Goal: Information Seeking & Learning: Learn about a topic

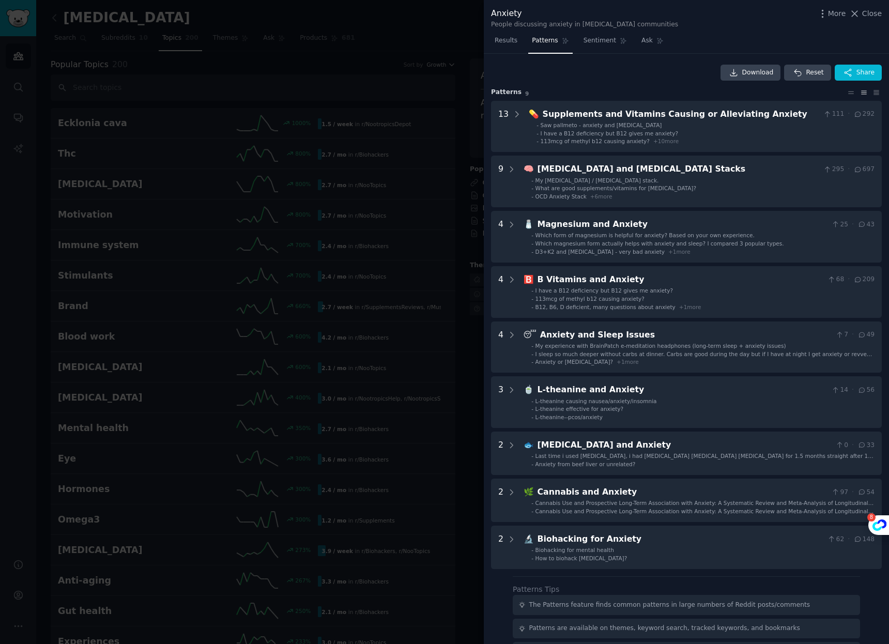
click at [456, 99] on div at bounding box center [444, 322] width 889 height 644
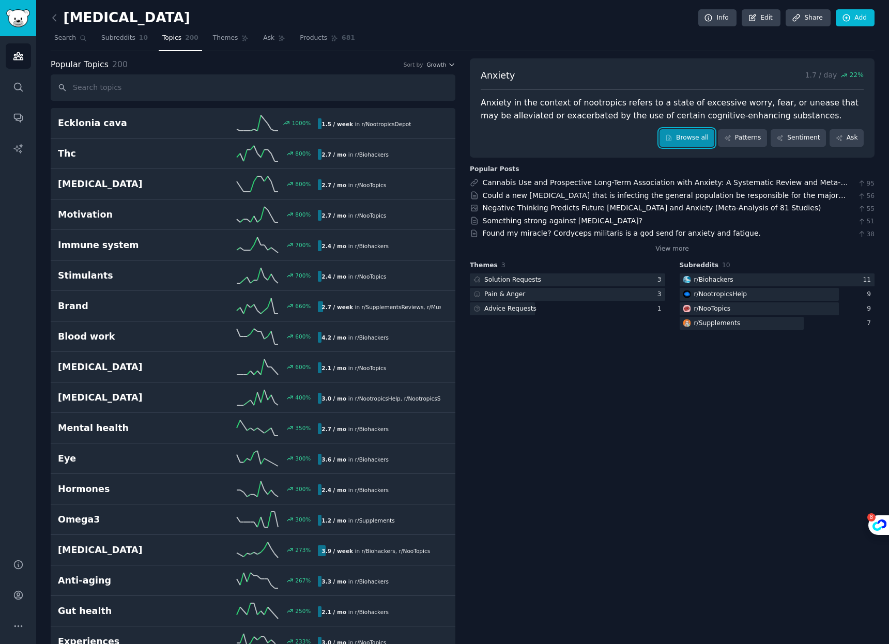
click at [684, 138] on link "Browse all" at bounding box center [687, 138] width 55 height 18
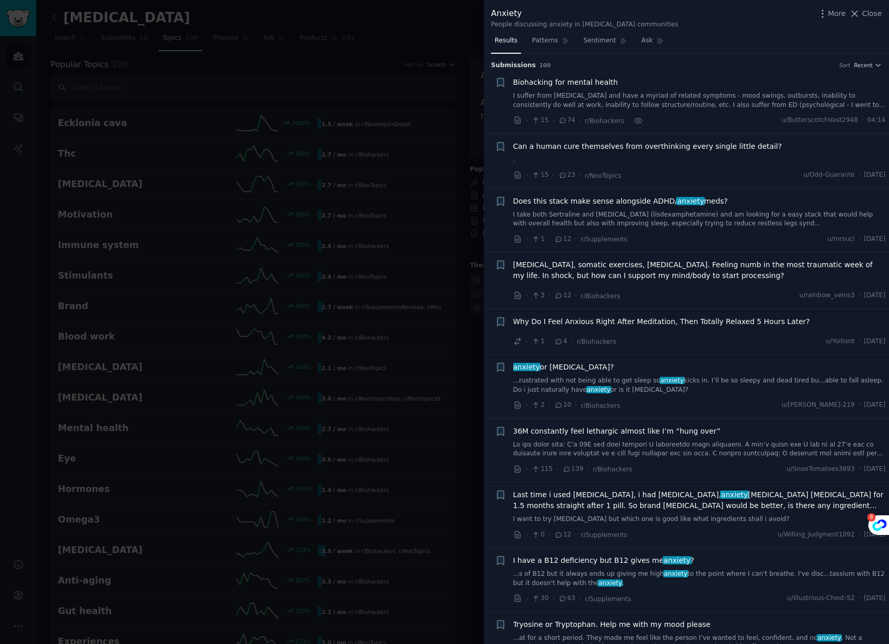
click at [293, 20] on div at bounding box center [444, 322] width 889 height 644
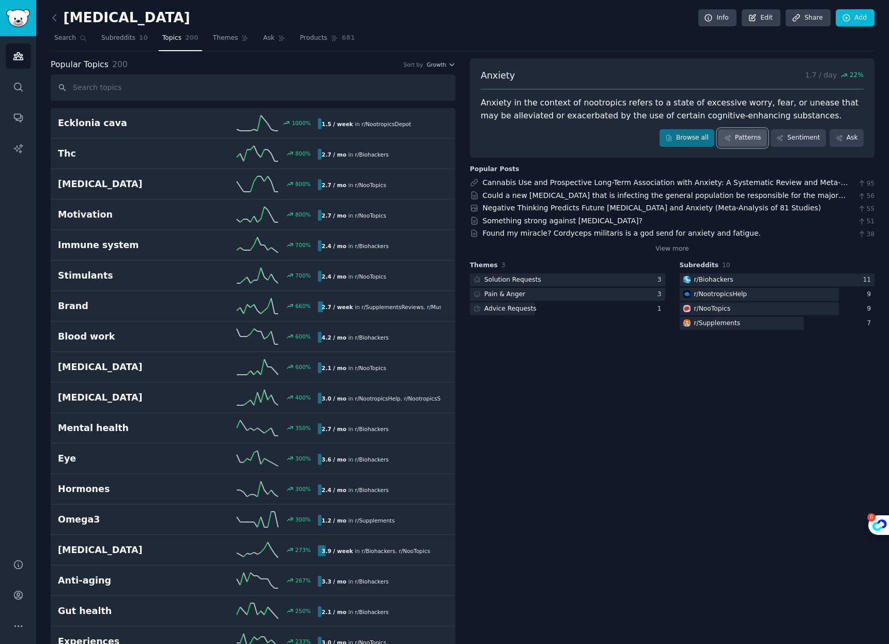
click at [738, 140] on link "Patterns" at bounding box center [742, 138] width 49 height 18
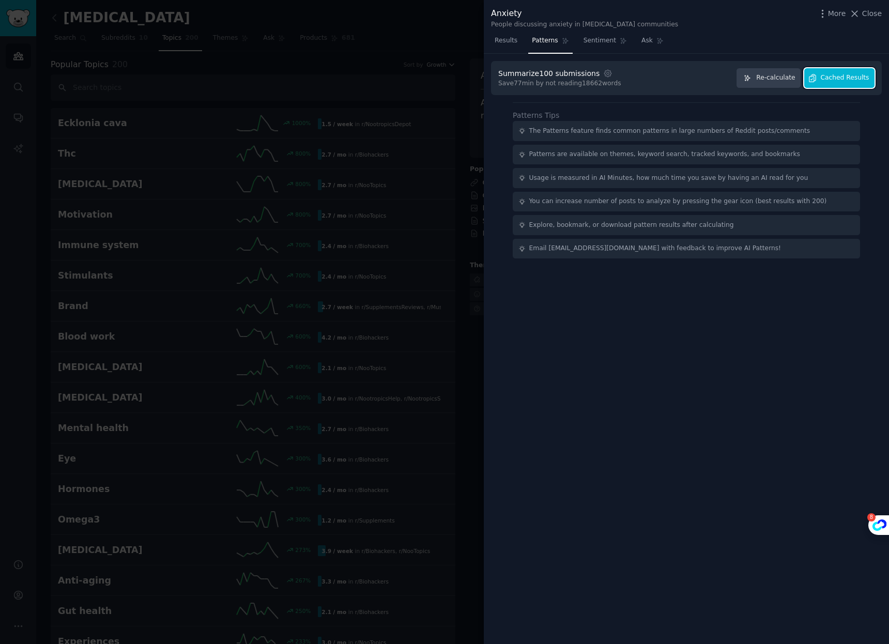
click at [837, 85] on button "Cached Results" at bounding box center [840, 78] width 70 height 20
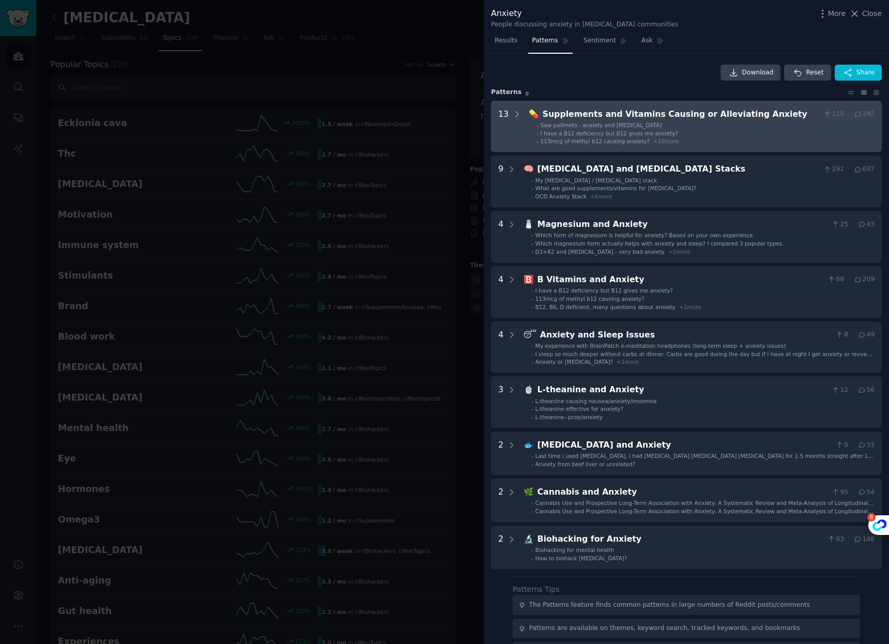
click at [737, 137] on ul "- Saw pallmeto - anxiety and [MEDICAL_DATA] - I have a B12 deficiency but B12 g…" at bounding box center [701, 134] width 345 height 24
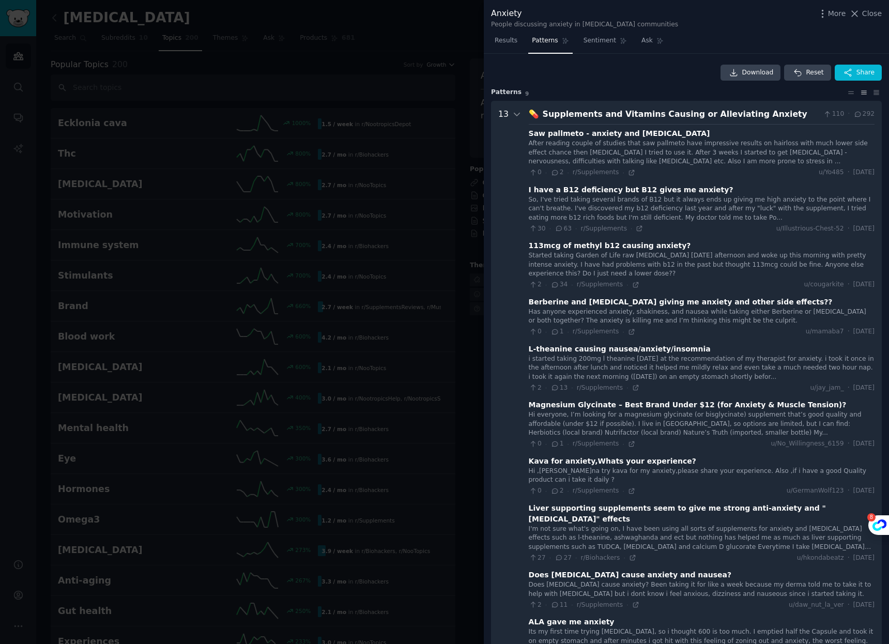
click at [779, 117] on div "Supplements and Vitamins Causing or Alleviating Anxiety" at bounding box center [681, 114] width 277 height 13
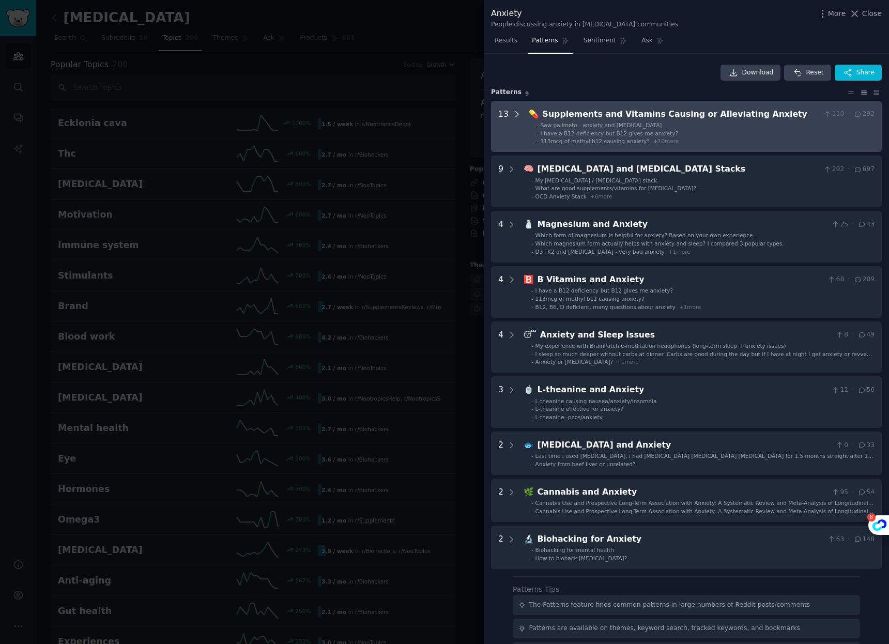
click at [513, 117] on icon at bounding box center [516, 114] width 9 height 9
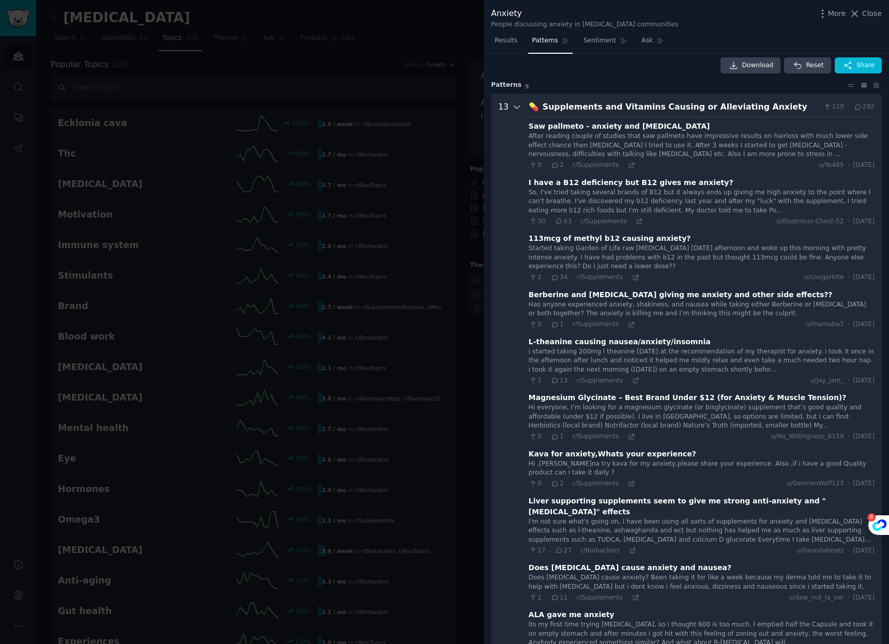
scroll to position [7, 0]
click at [516, 109] on icon at bounding box center [516, 107] width 9 height 9
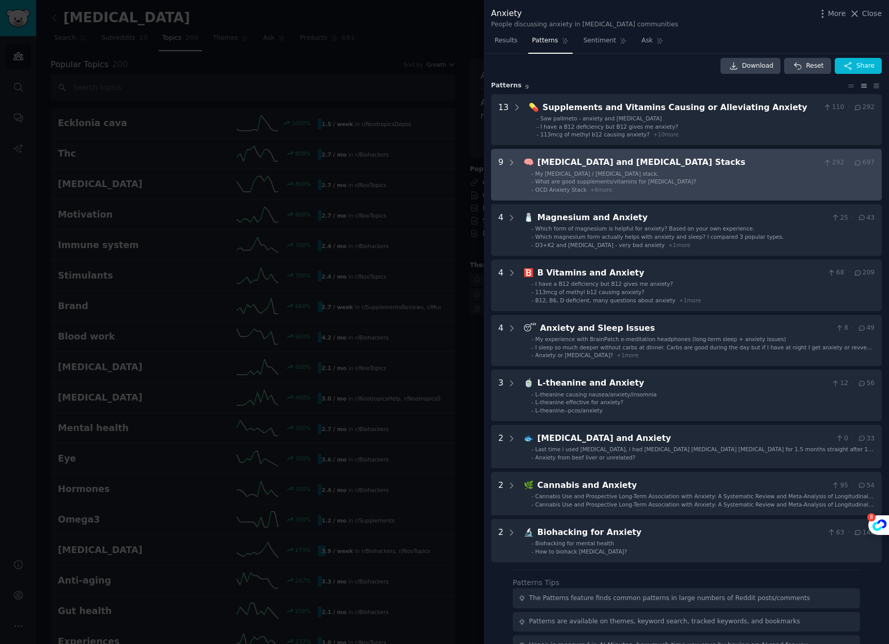
click at [715, 178] on li "- What are good supplements/vitamins for [MEDICAL_DATA]?" at bounding box center [703, 181] width 343 height 7
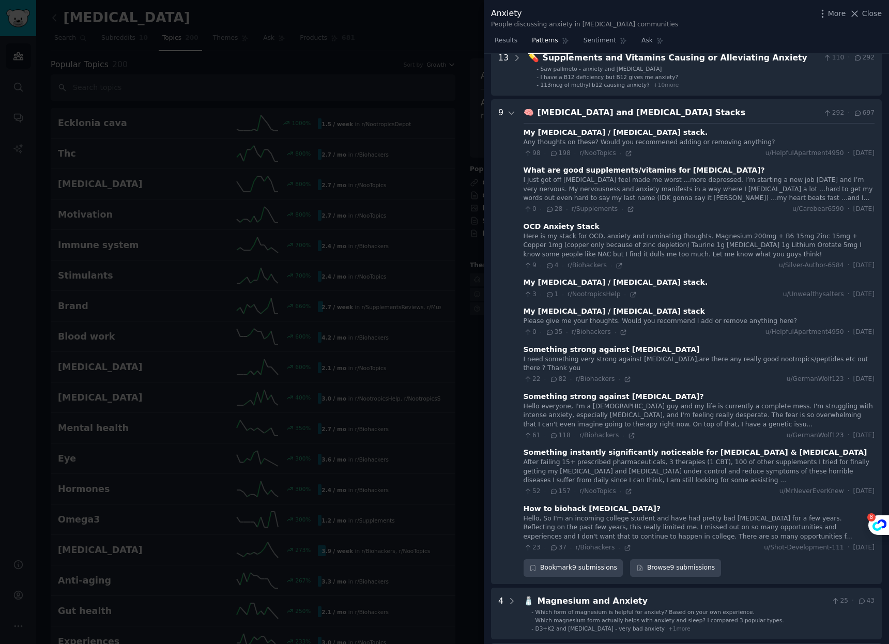
scroll to position [102, 0]
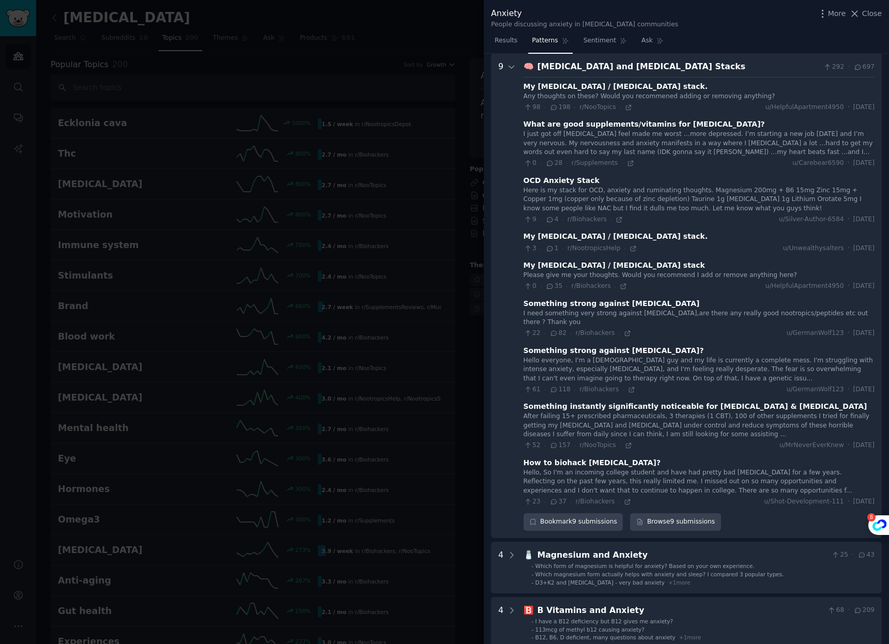
click at [643, 97] on div "Any thoughts on these? Would you recommened adding or removing anything?" at bounding box center [699, 96] width 351 height 9
click at [628, 108] on icon at bounding box center [628, 107] width 7 height 7
click at [630, 388] on icon at bounding box center [631, 389] width 7 height 7
click at [510, 70] on icon at bounding box center [511, 67] width 9 height 9
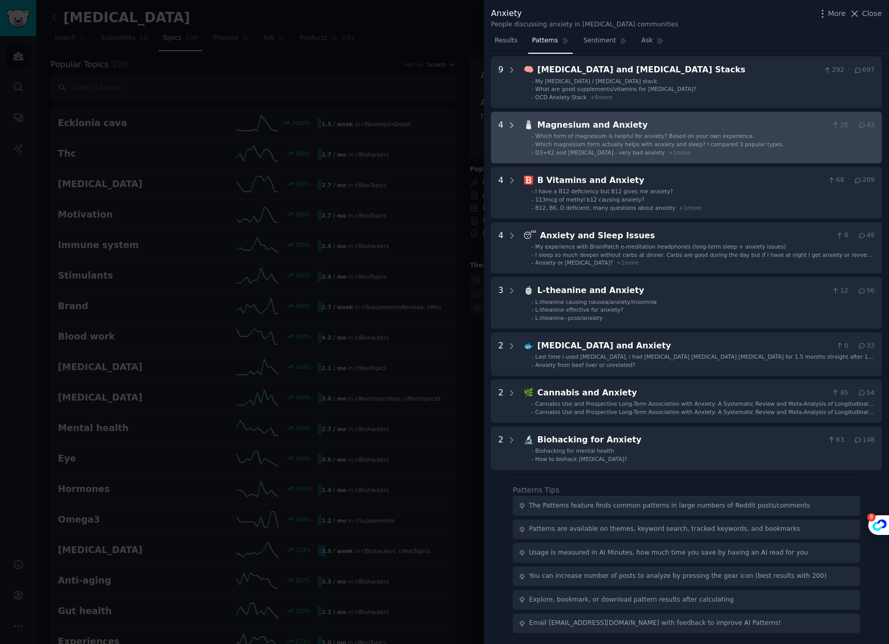
click at [514, 124] on icon at bounding box center [511, 125] width 9 height 9
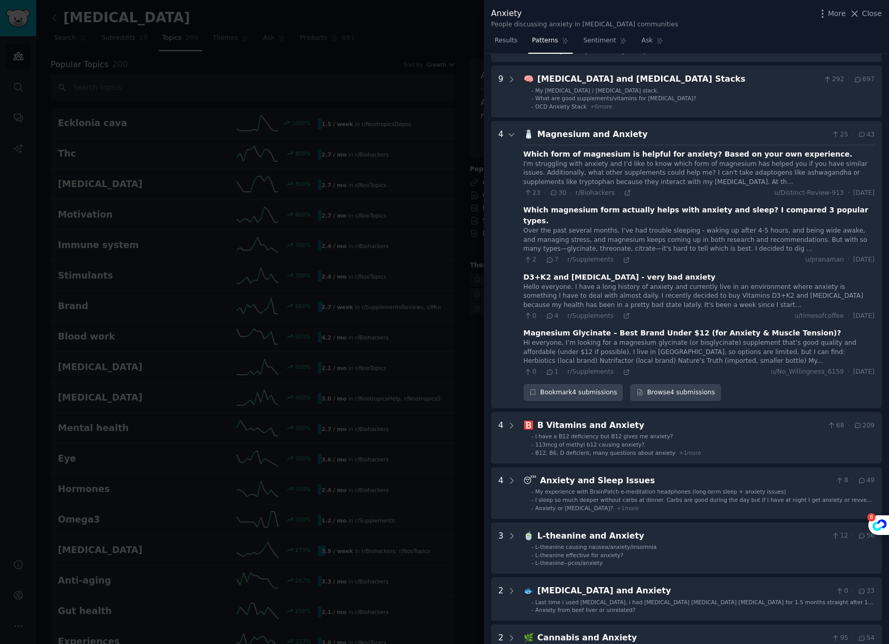
scroll to position [90, 0]
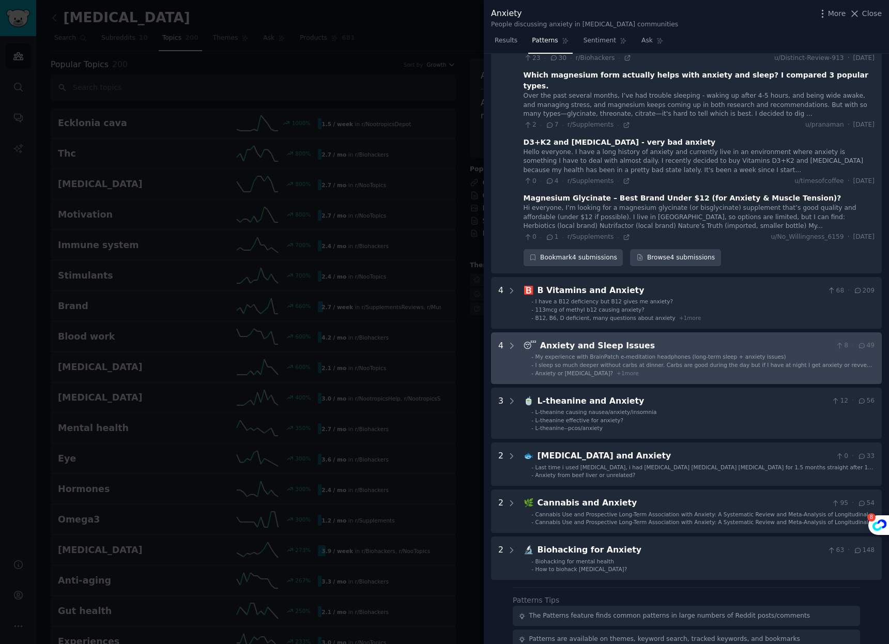
click at [657, 354] on span "My experience with BrainPatch e-meditation headphones (long-term sleep + anxiet…" at bounding box center [661, 357] width 251 height 6
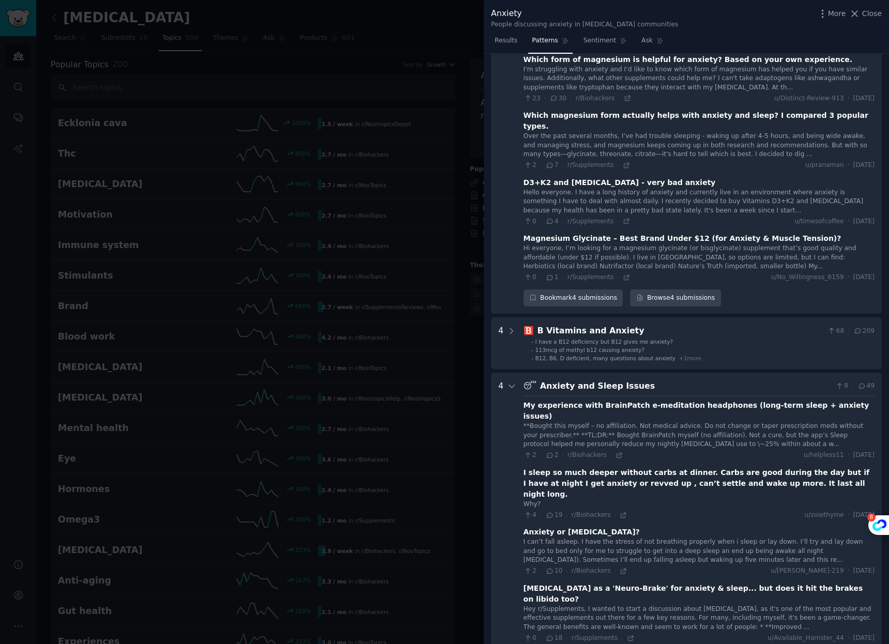
scroll to position [0, 0]
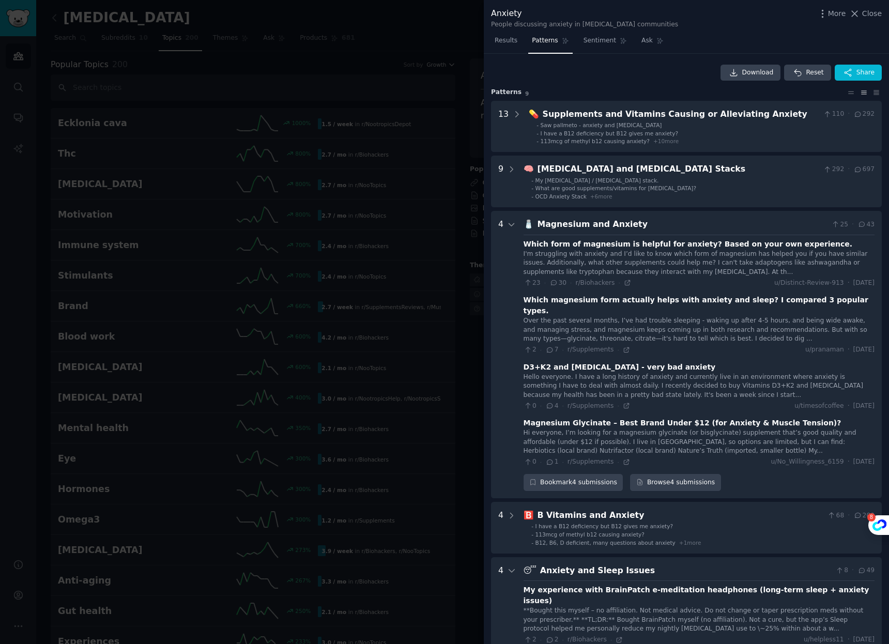
click at [501, 72] on div "Download Reset Share" at bounding box center [686, 73] width 391 height 17
click at [443, 58] on div at bounding box center [444, 322] width 889 height 644
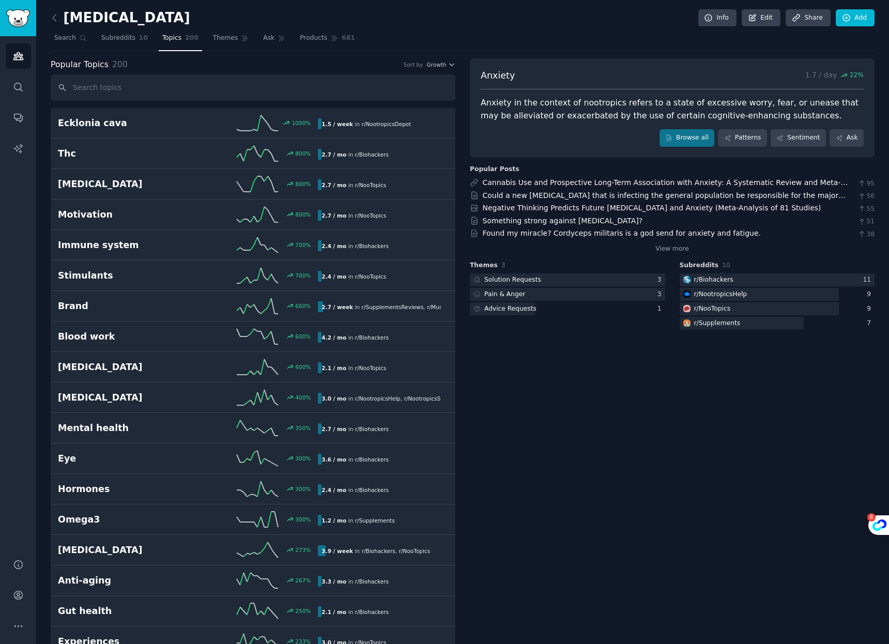
click at [441, 59] on div "Popular Topics 200 Sort by Growth" at bounding box center [253, 64] width 405 height 13
click at [438, 64] on span "Growth" at bounding box center [437, 64] width 20 height 7
click at [406, 94] on div "Velocity" at bounding box center [404, 103] width 96 height 18
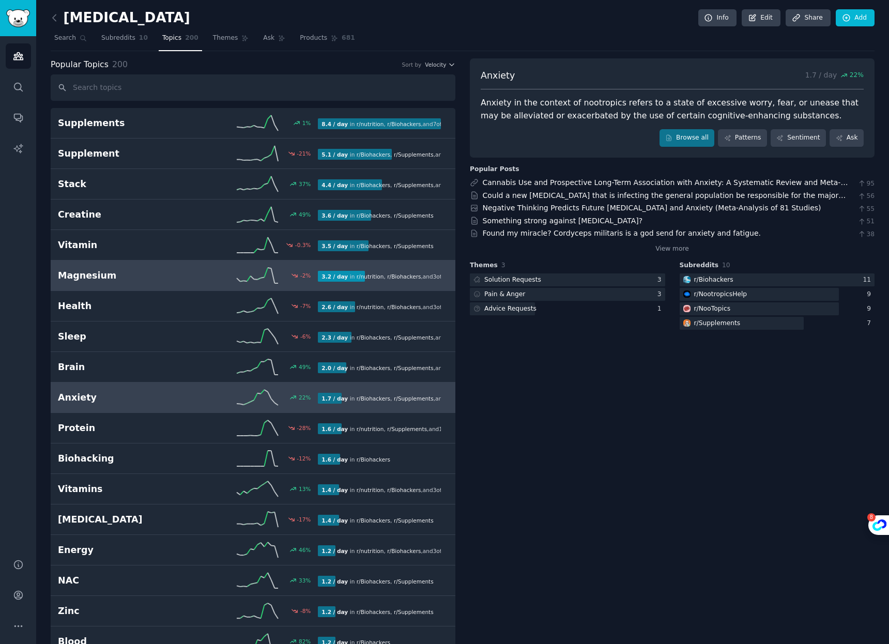
click at [151, 271] on h2 "Magnesium" at bounding box center [123, 275] width 130 height 13
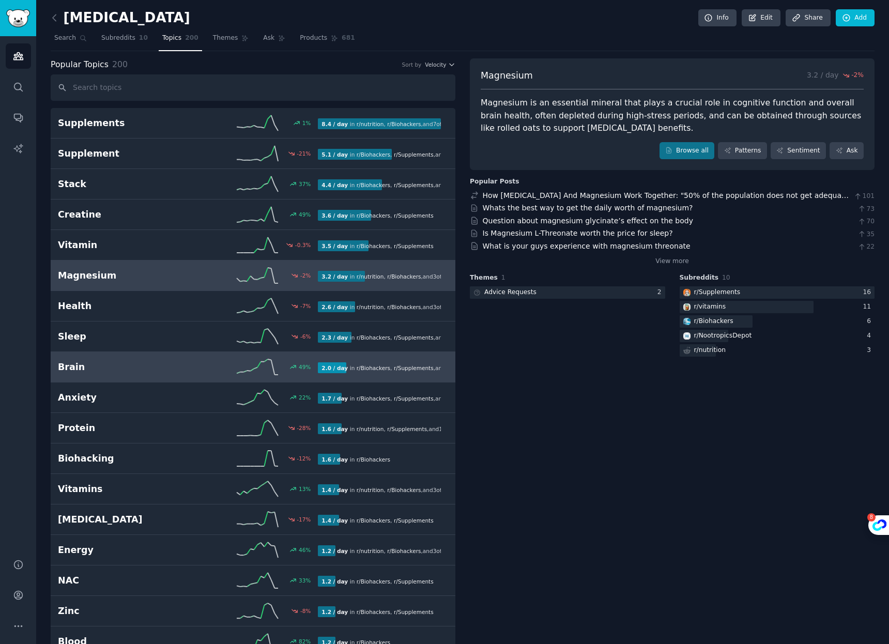
click at [116, 364] on h2 "Brain" at bounding box center [123, 367] width 130 height 13
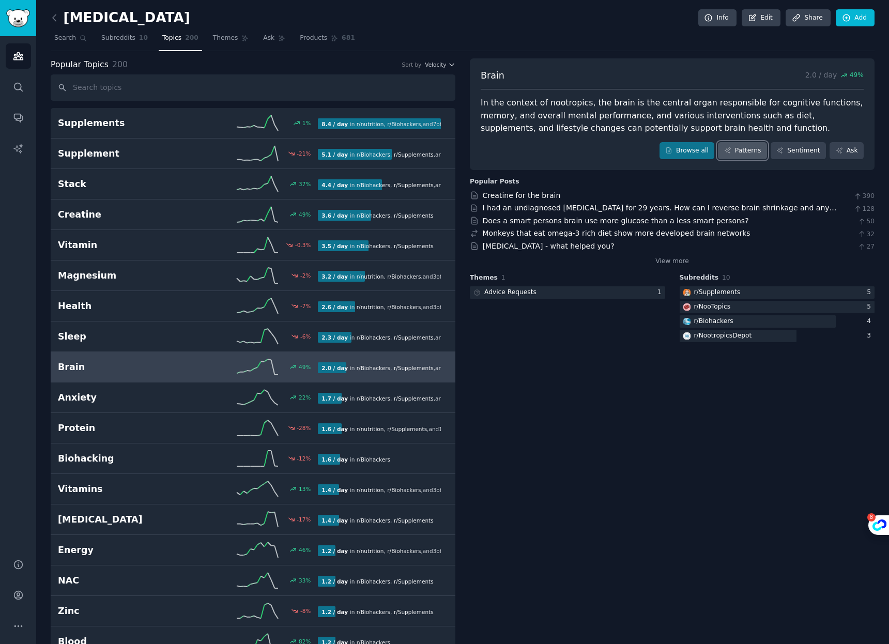
click at [743, 148] on link "Patterns" at bounding box center [742, 151] width 49 height 18
